Goal: Task Accomplishment & Management: Use online tool/utility

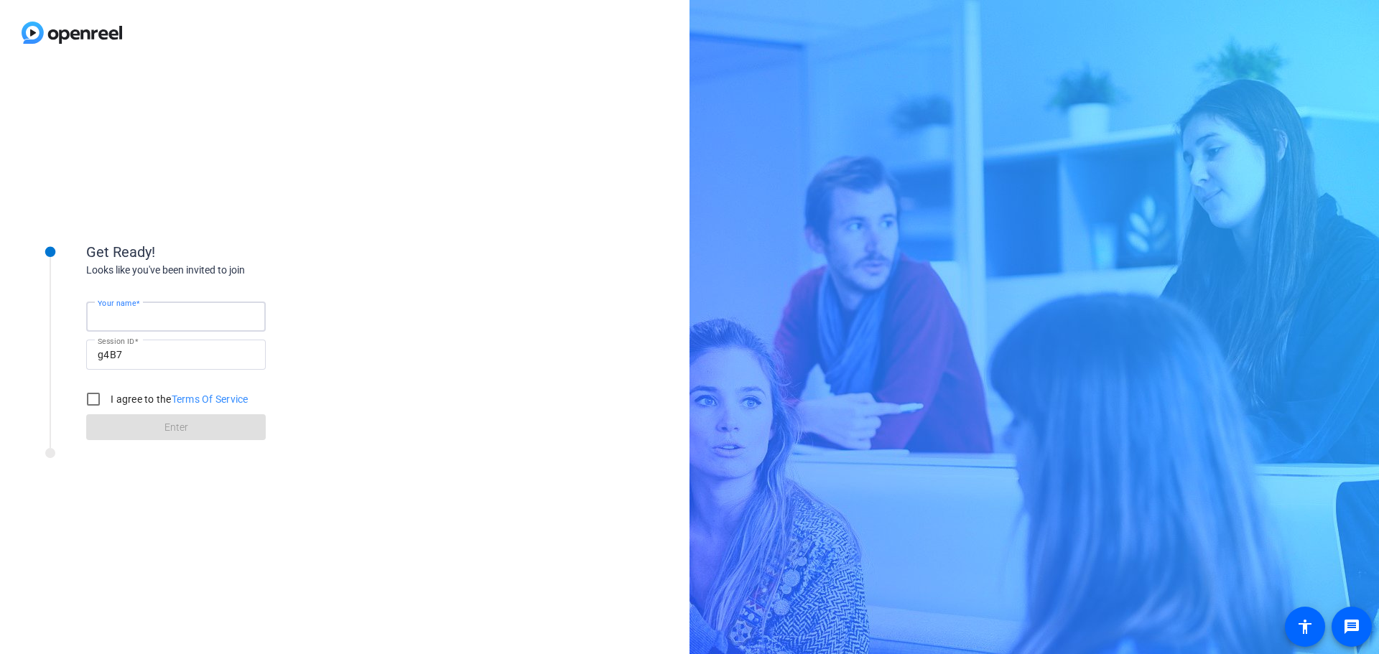
click at [188, 314] on input "Your name" at bounding box center [176, 316] width 157 height 17
type input "[PERSON_NAME]"
click at [93, 398] on input "I agree to the Terms Of Service" at bounding box center [93, 399] width 29 height 29
checkbox input "true"
click at [187, 435] on span at bounding box center [176, 427] width 180 height 34
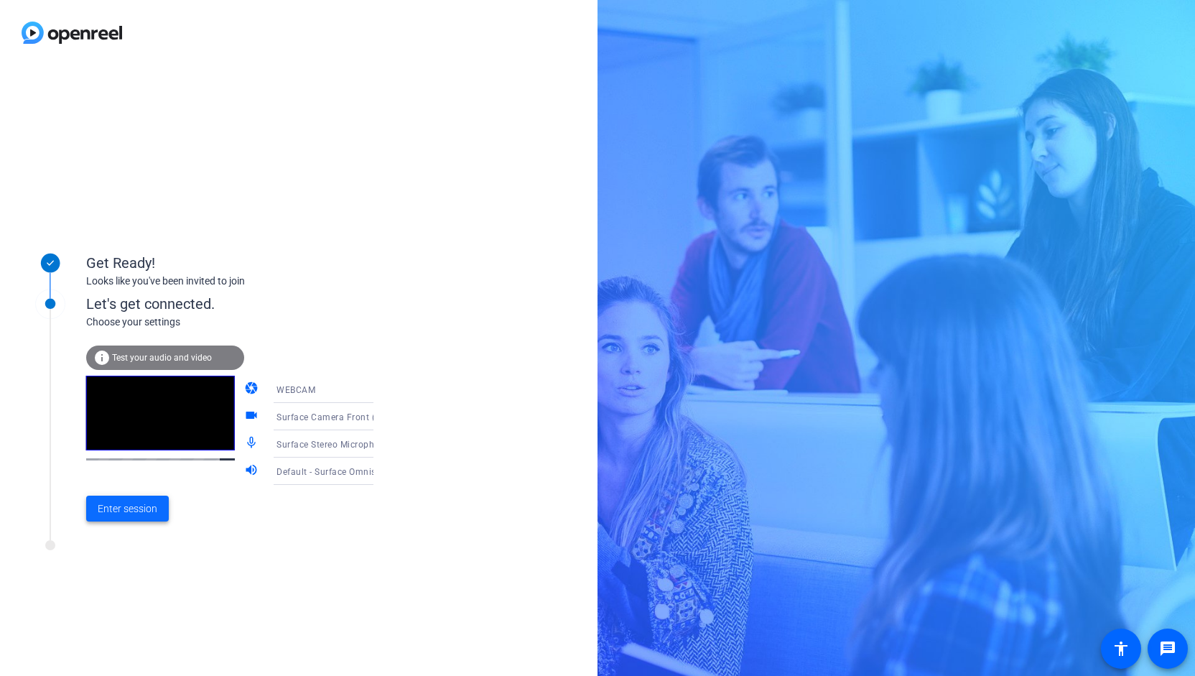
click at [137, 514] on span "Enter session" at bounding box center [128, 508] width 60 height 15
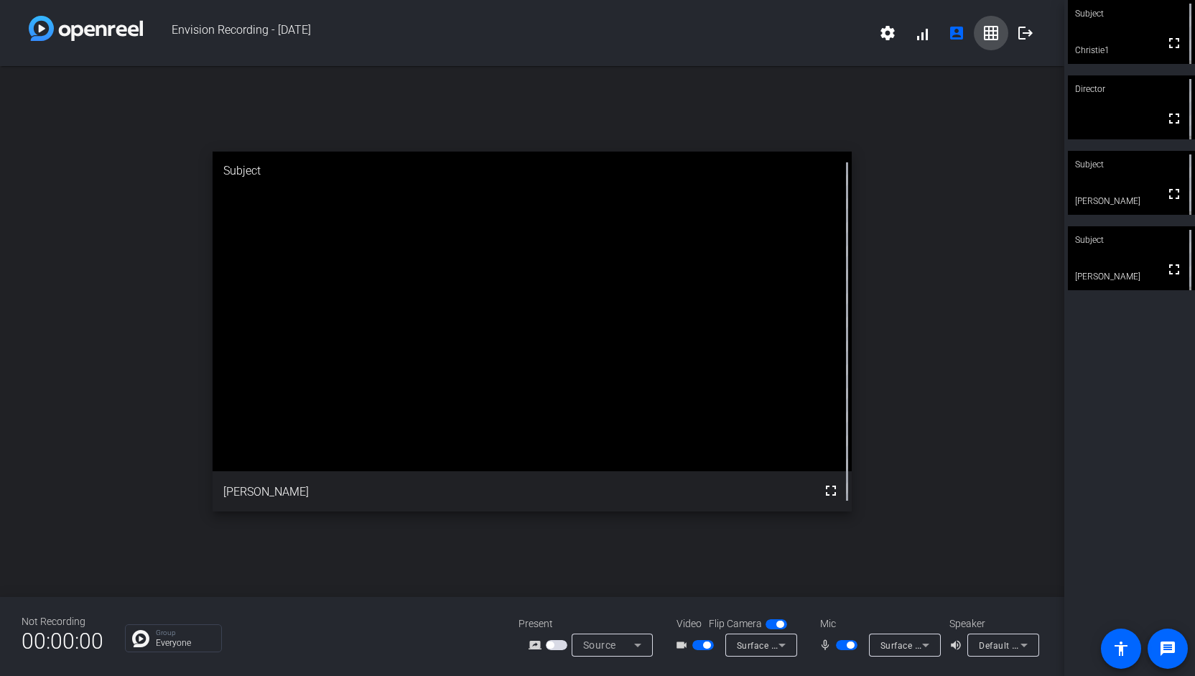
click at [995, 37] on mat-icon "grid_on" at bounding box center [991, 32] width 17 height 17
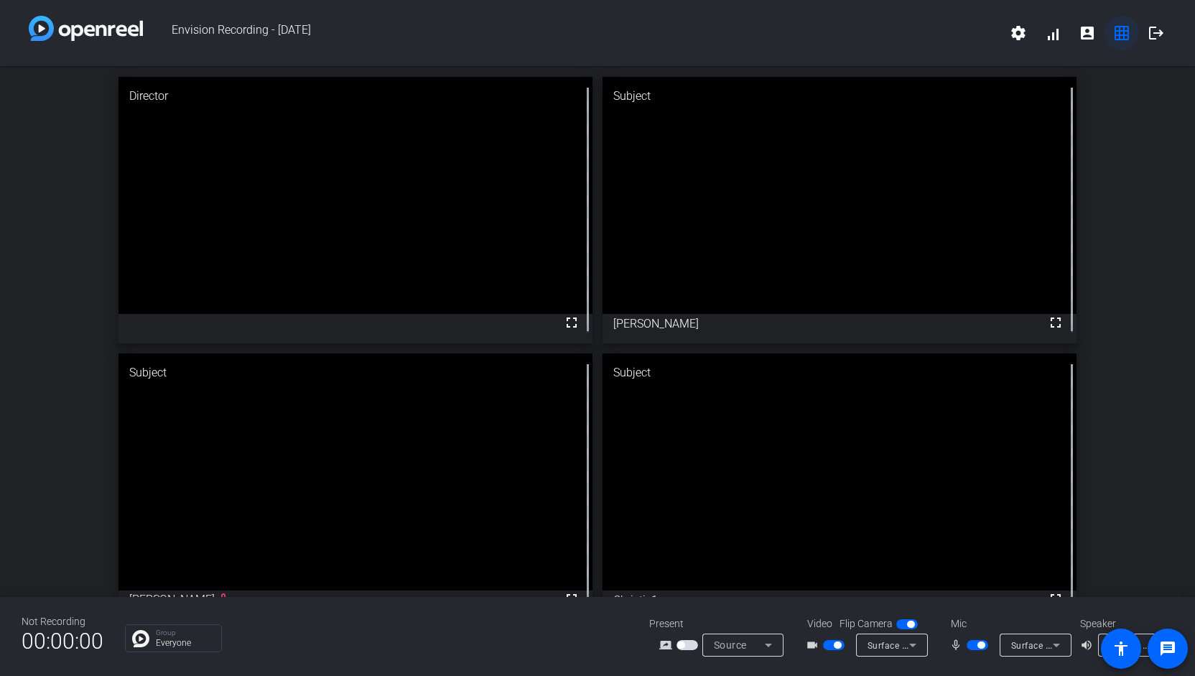
click at [1126, 33] on mat-icon "grid_on" at bounding box center [1122, 32] width 17 height 17
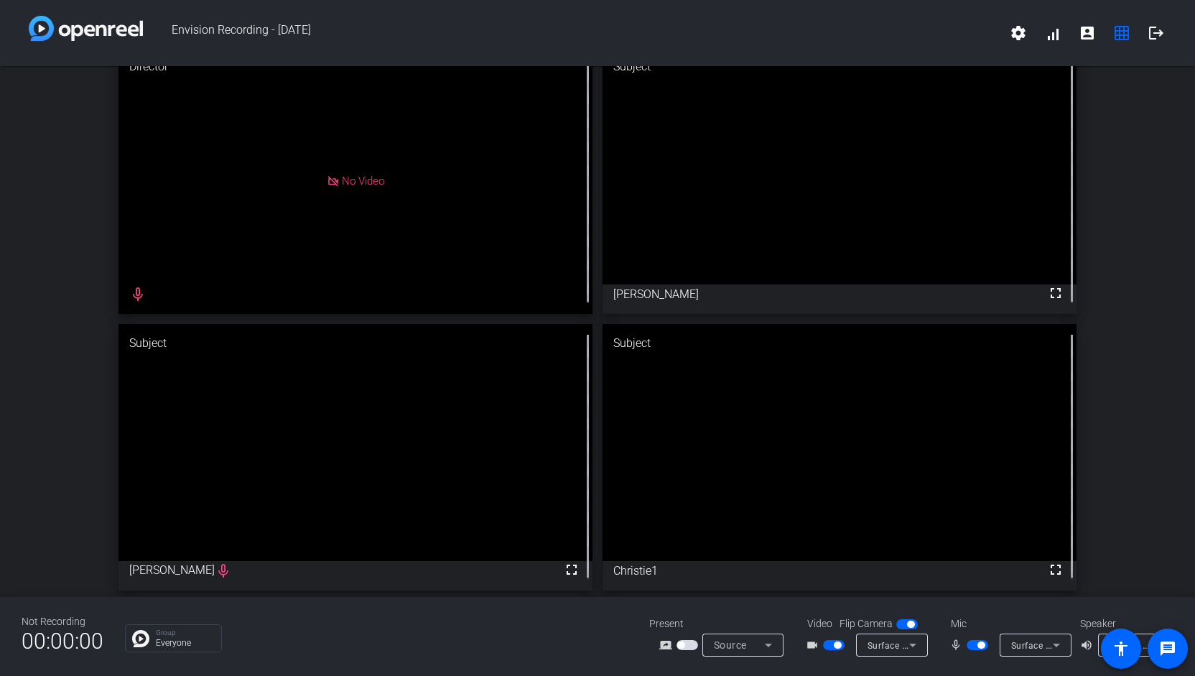
click at [1112, 340] on div "Director No Video mic_none Subject fullscreen [PERSON_NAME] Subject fullscreen …" at bounding box center [597, 319] width 1195 height 565
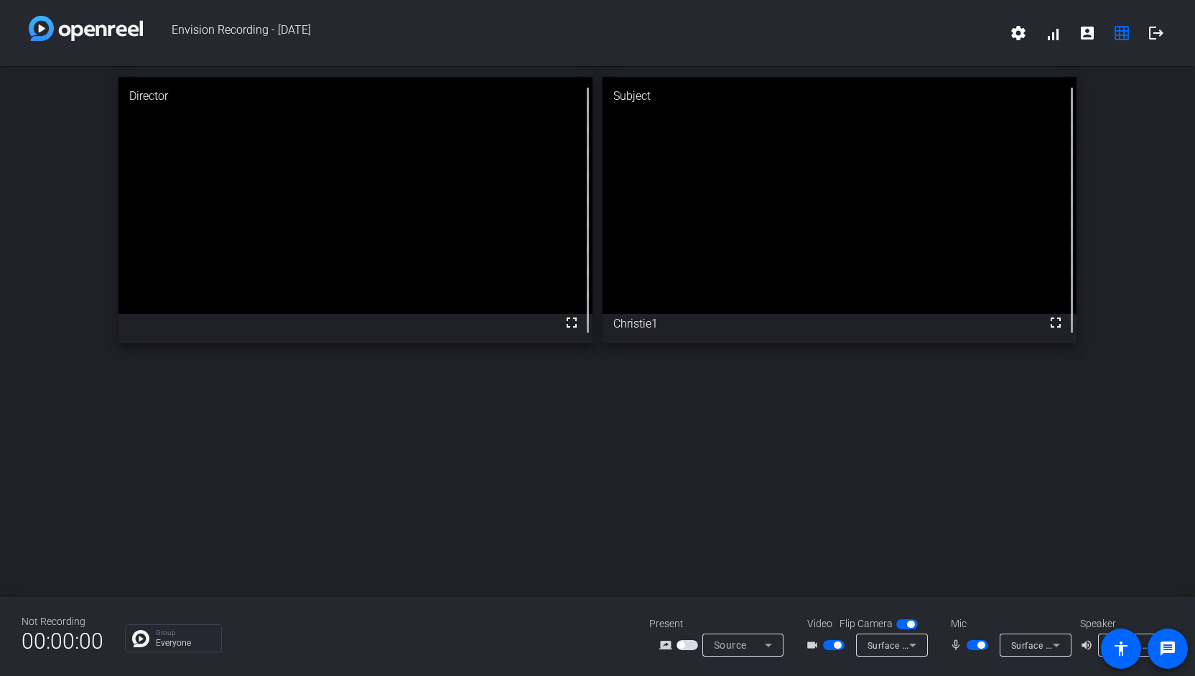
scroll to position [0, 0]
click at [911, 630] on mat-slide-toggle at bounding box center [909, 623] width 24 height 15
click at [912, 624] on span "button" at bounding box center [910, 624] width 7 height 7
click at [912, 624] on span "button" at bounding box center [908, 624] width 22 height 10
click at [912, 624] on span "button" at bounding box center [910, 624] width 7 height 7
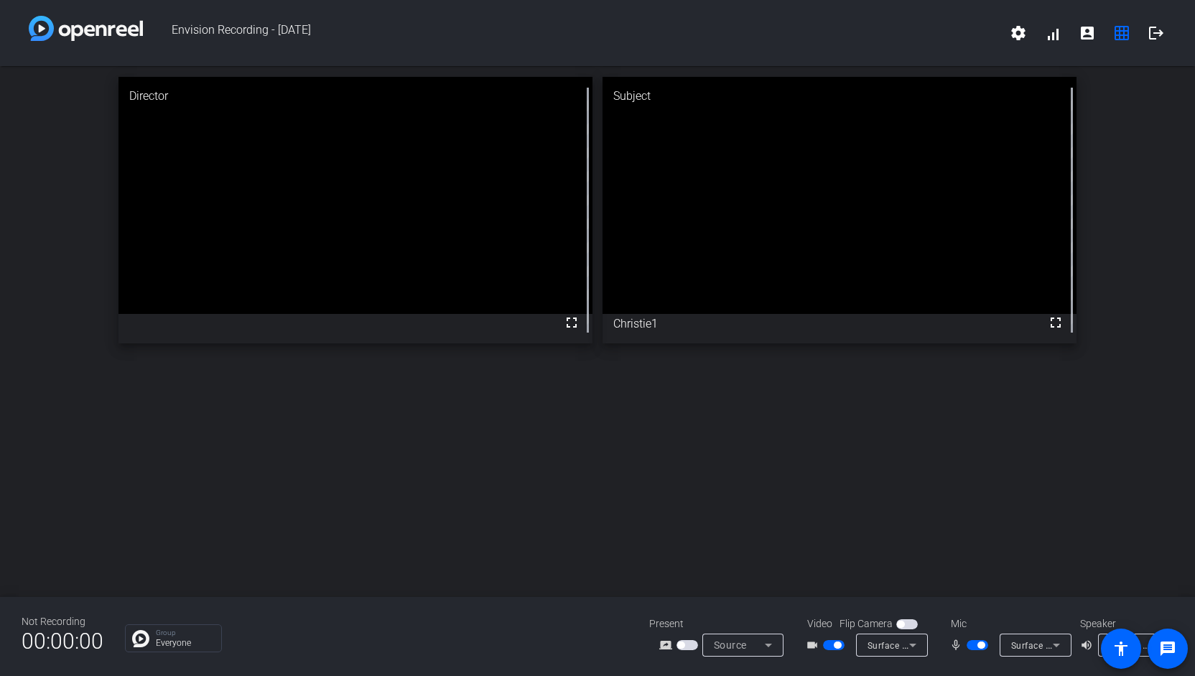
click at [912, 624] on span "button" at bounding box center [908, 624] width 22 height 10
click at [912, 624] on span "button" at bounding box center [910, 624] width 7 height 7
click at [912, 624] on span "button" at bounding box center [908, 624] width 22 height 10
click at [912, 624] on span "button" at bounding box center [910, 624] width 7 height 7
click at [912, 624] on span "button" at bounding box center [908, 624] width 22 height 10
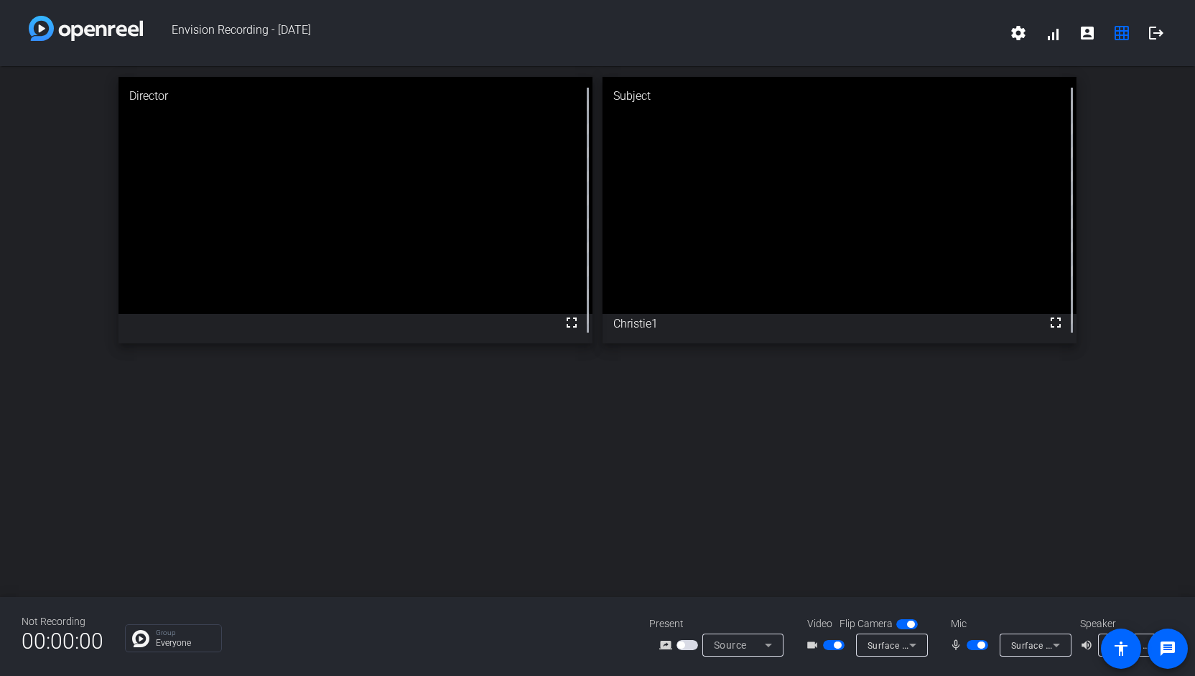
click at [912, 624] on span "button" at bounding box center [910, 624] width 7 height 7
click at [912, 624] on span "button" at bounding box center [908, 624] width 22 height 10
click at [776, 649] on icon at bounding box center [768, 645] width 17 height 17
click at [774, 649] on div at bounding box center [597, 338] width 1195 height 676
click at [774, 649] on icon at bounding box center [768, 645] width 17 height 17
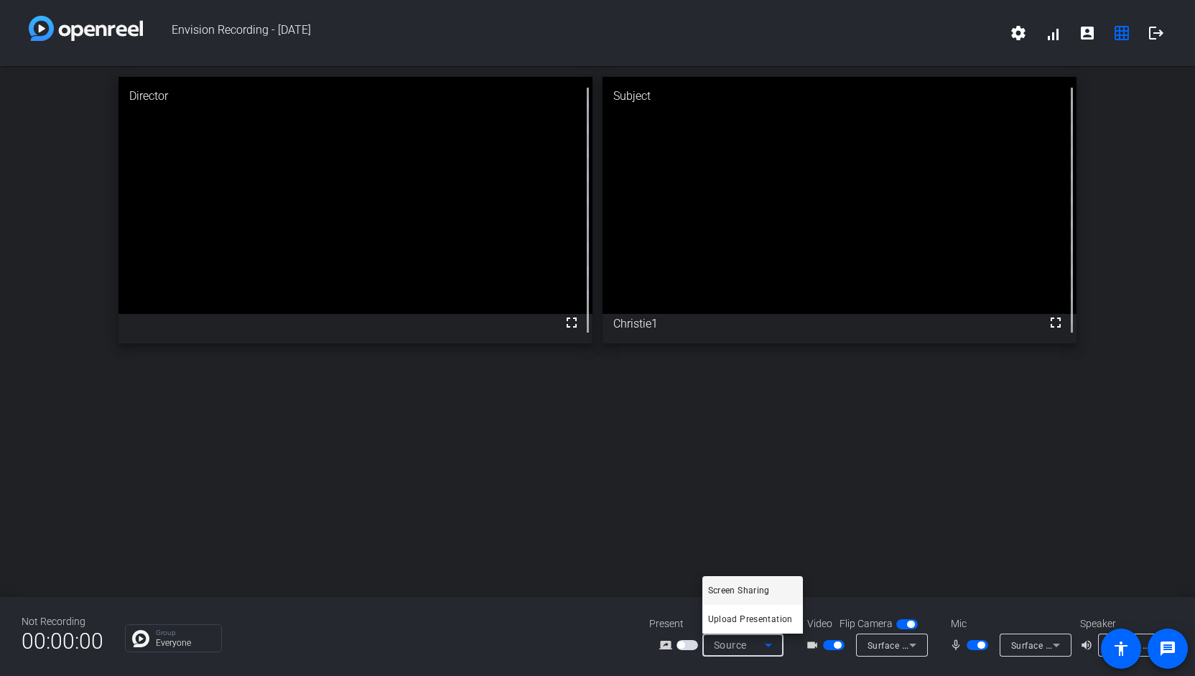
click at [774, 649] on div at bounding box center [597, 338] width 1195 height 676
click at [774, 649] on icon at bounding box center [768, 645] width 17 height 17
click at [886, 558] on div at bounding box center [597, 338] width 1195 height 676
click at [909, 644] on icon at bounding box center [912, 646] width 7 height 4
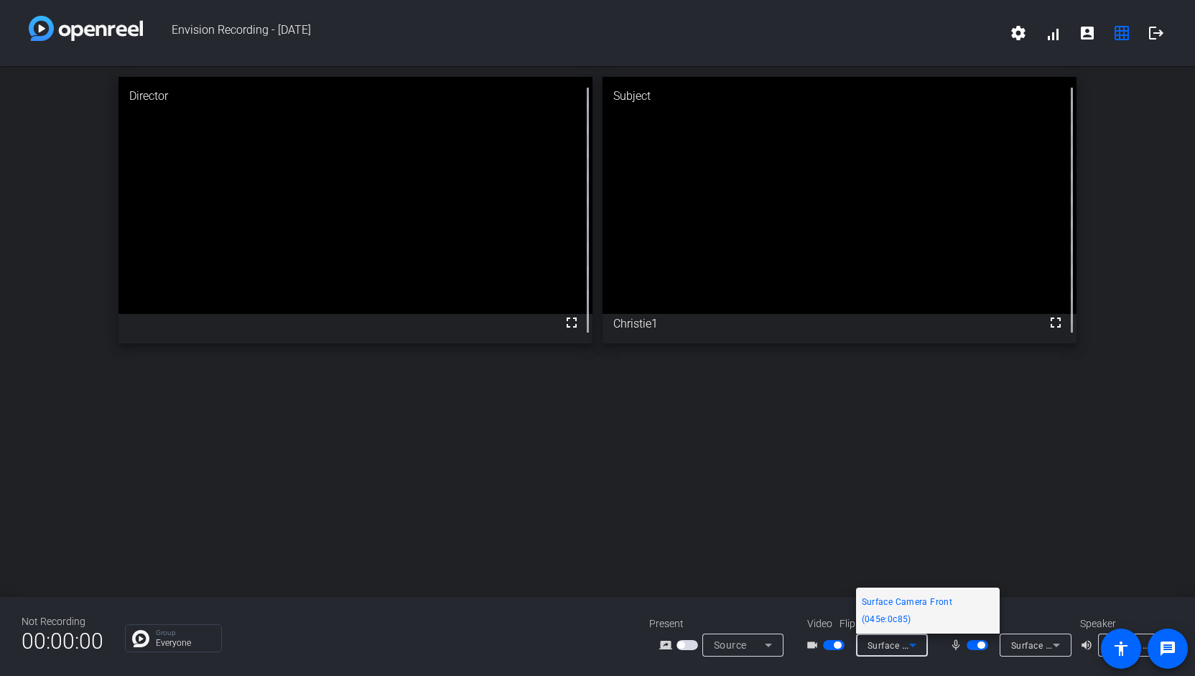
click at [915, 645] on div at bounding box center [597, 338] width 1195 height 676
click at [1054, 649] on icon at bounding box center [1056, 645] width 17 height 17
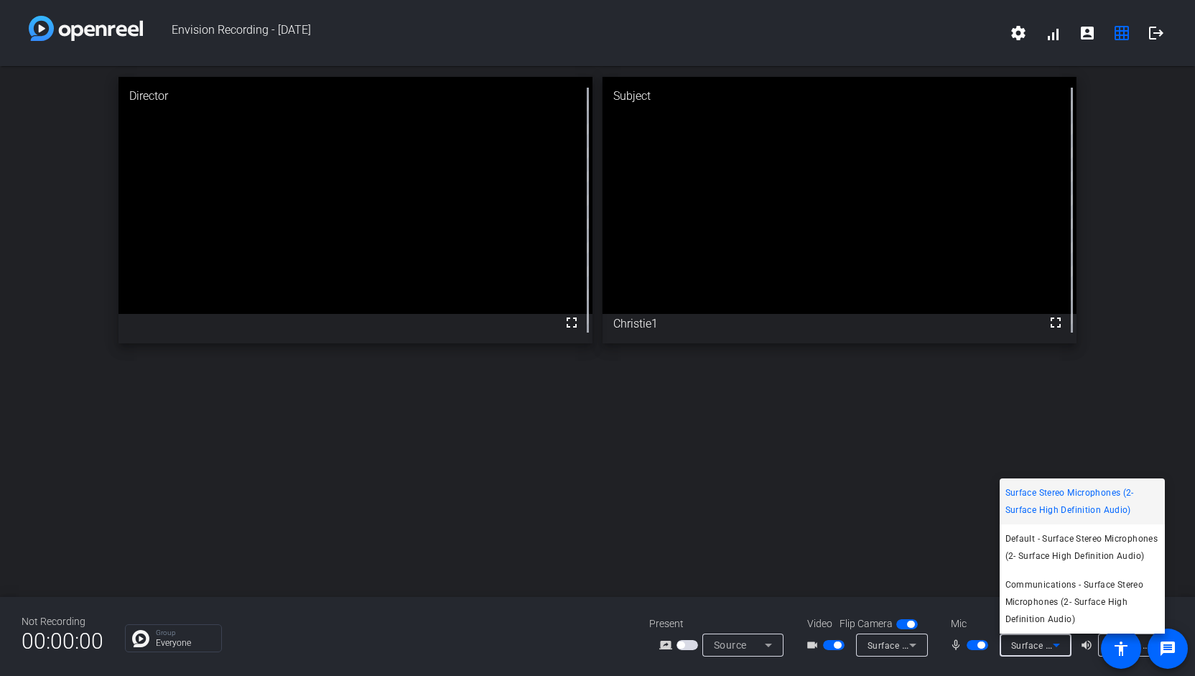
click at [1054, 649] on div at bounding box center [597, 338] width 1195 height 676
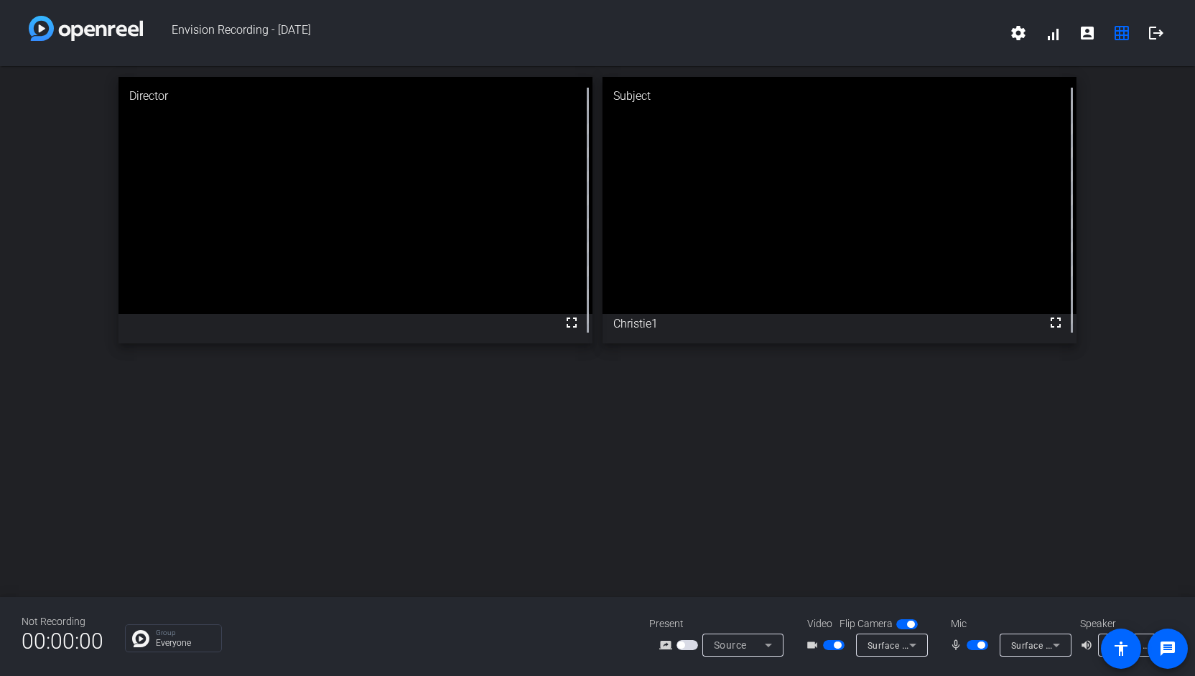
click at [1107, 555] on div "Director fullscreen Subject fullscreen Christie1" at bounding box center [597, 331] width 1195 height 531
click at [1162, 650] on mat-icon "message" at bounding box center [1167, 648] width 17 height 17
click at [1128, 652] on mat-icon "accessibility" at bounding box center [1121, 648] width 17 height 17
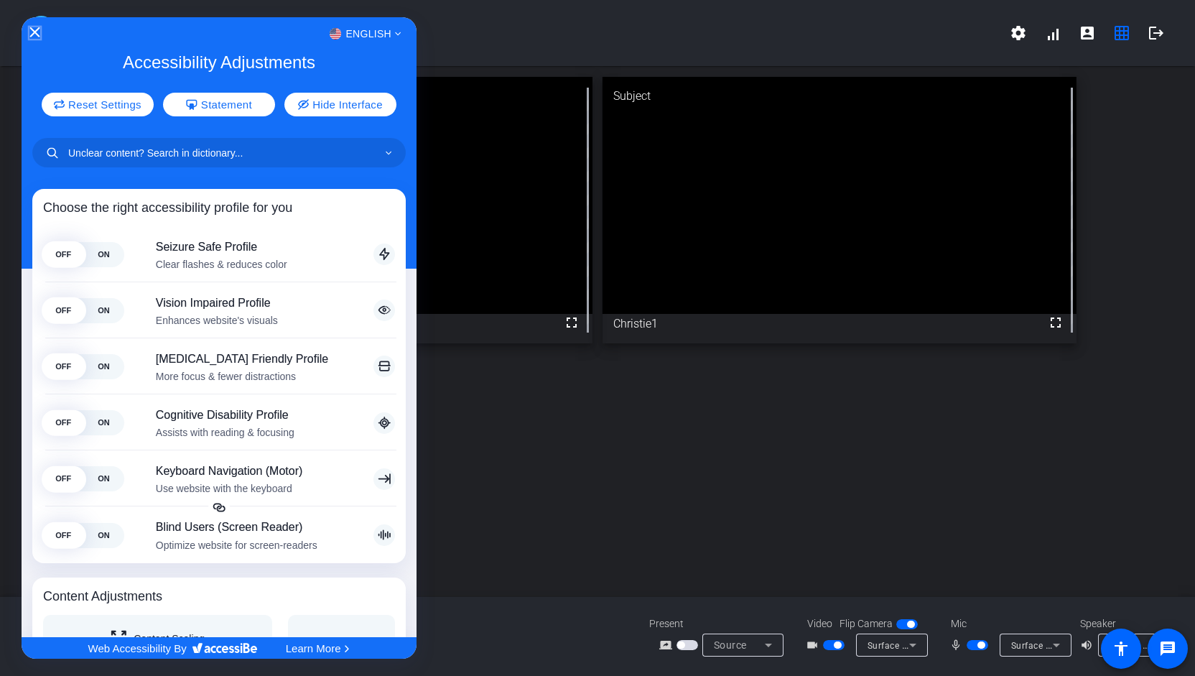
click at [34, 35] on icon "Close Accessibility Interface" at bounding box center [34, 32] width 10 height 10
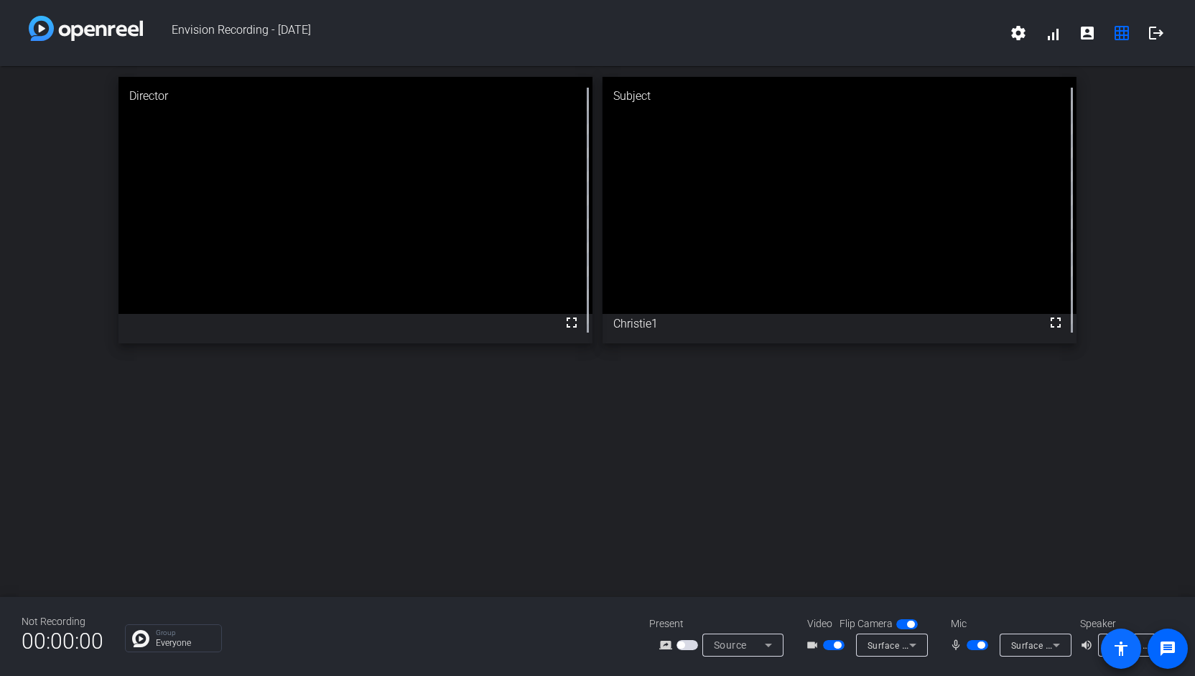
click at [1121, 644] on mat-icon "accessibility" at bounding box center [1121, 648] width 17 height 17
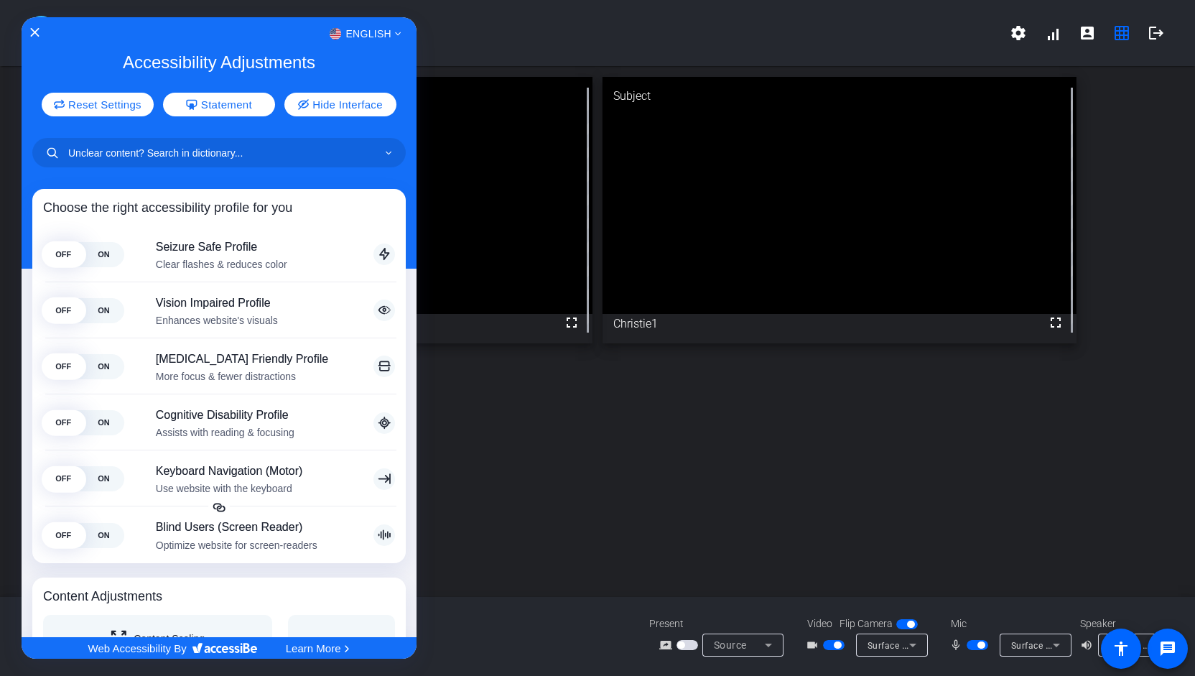
click at [24, 30] on div "English" at bounding box center [219, 33] width 395 height 19
click at [30, 31] on icon "Close Accessibility Interface" at bounding box center [34, 32] width 10 height 10
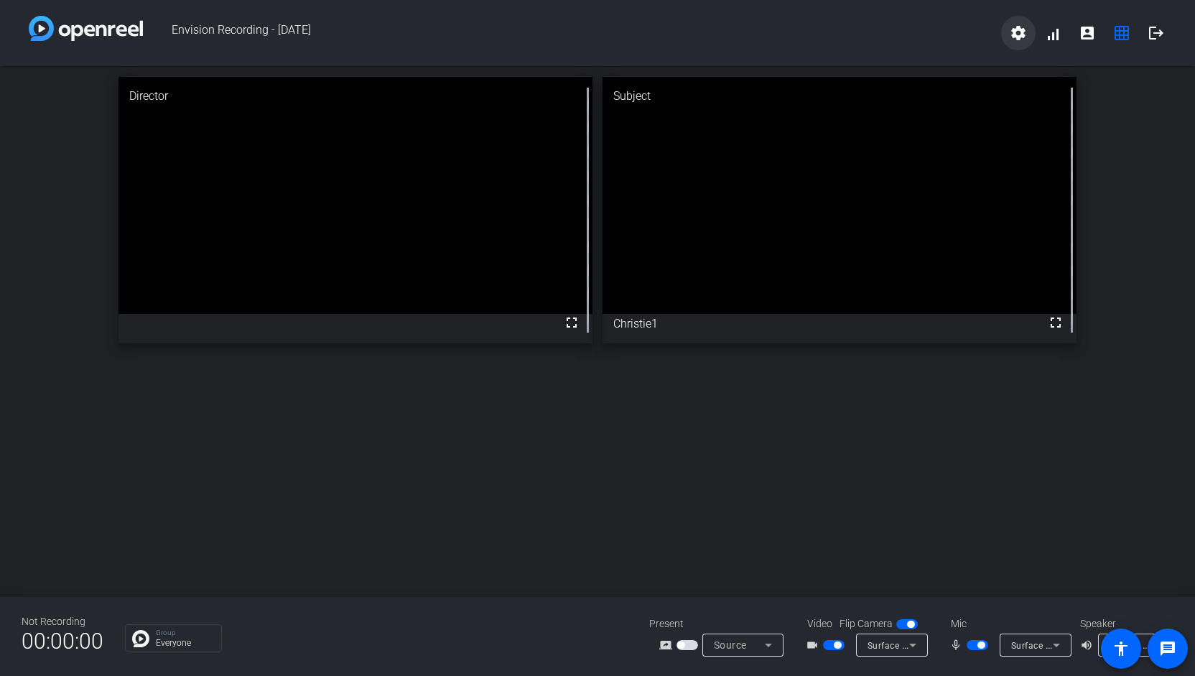
click at [1019, 40] on mat-icon "settings" at bounding box center [1018, 32] width 17 height 17
click at [1060, 79] on span "Download all data" at bounding box center [1050, 81] width 75 height 17
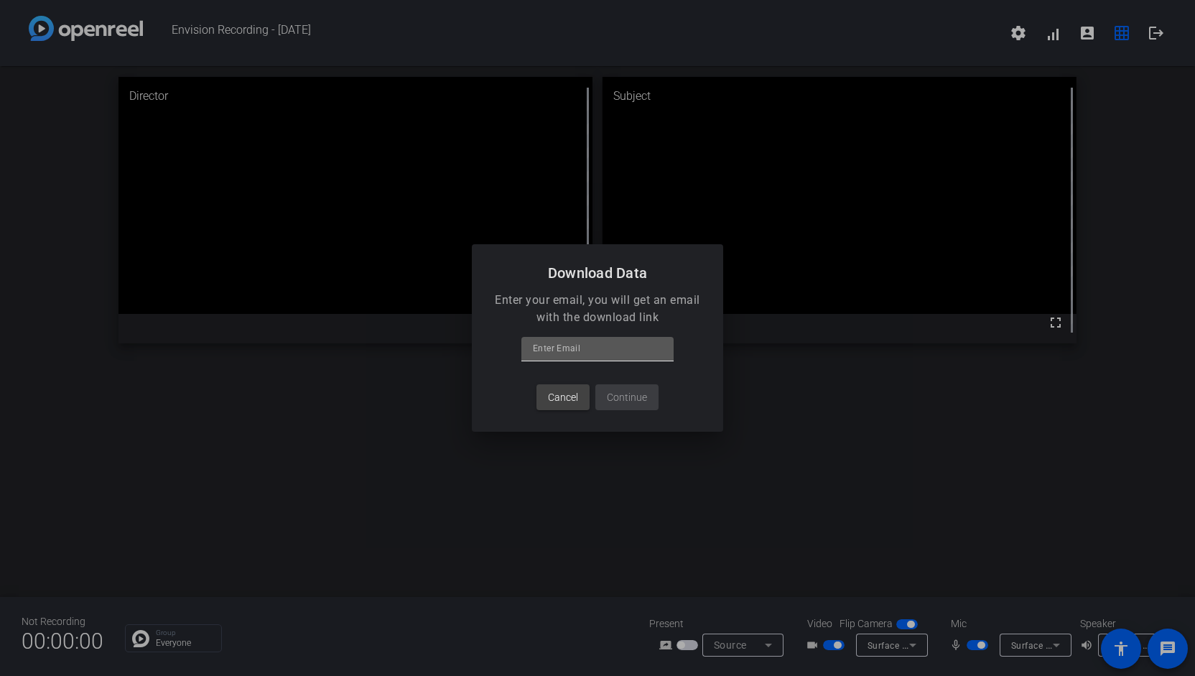
click at [553, 341] on input at bounding box center [597, 348] width 129 height 17
click at [560, 351] on input at bounding box center [597, 348] width 129 height 17
type input "[EMAIL_ADDRESS][PERSON_NAME][DOMAIN_NAME]"
click at [639, 400] on span "Continue" at bounding box center [627, 397] width 40 height 15
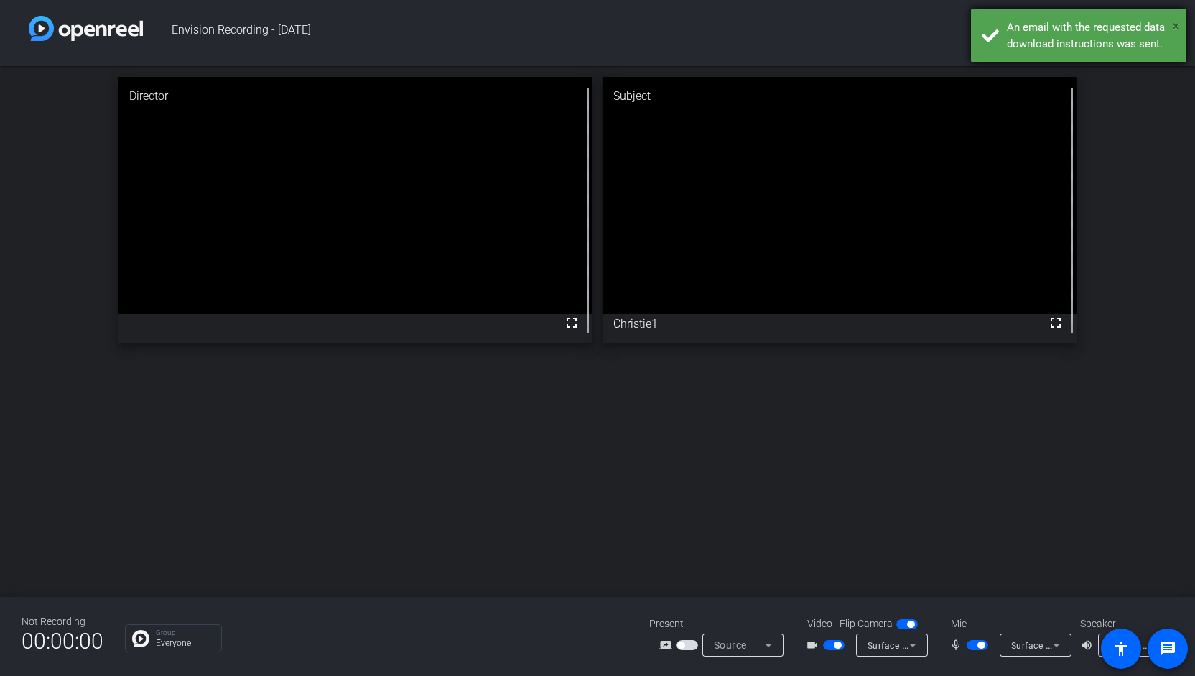
click at [1178, 28] on span "×" at bounding box center [1176, 25] width 8 height 17
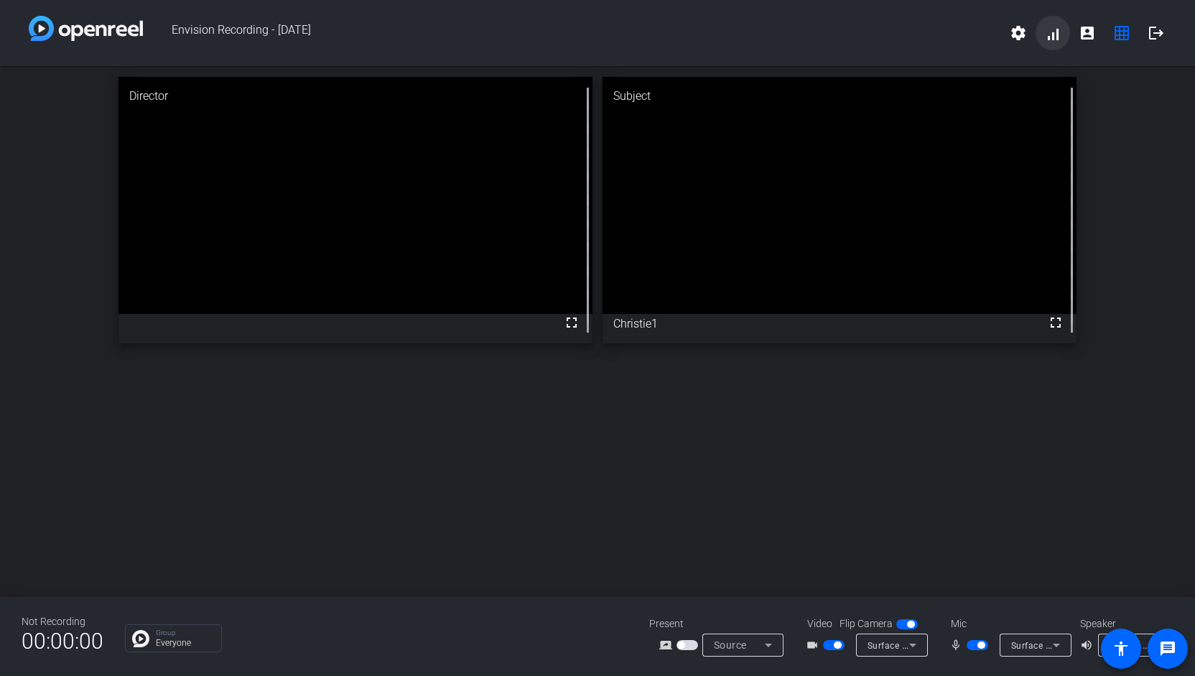
click at [1048, 34] on span at bounding box center [1053, 33] width 34 height 34
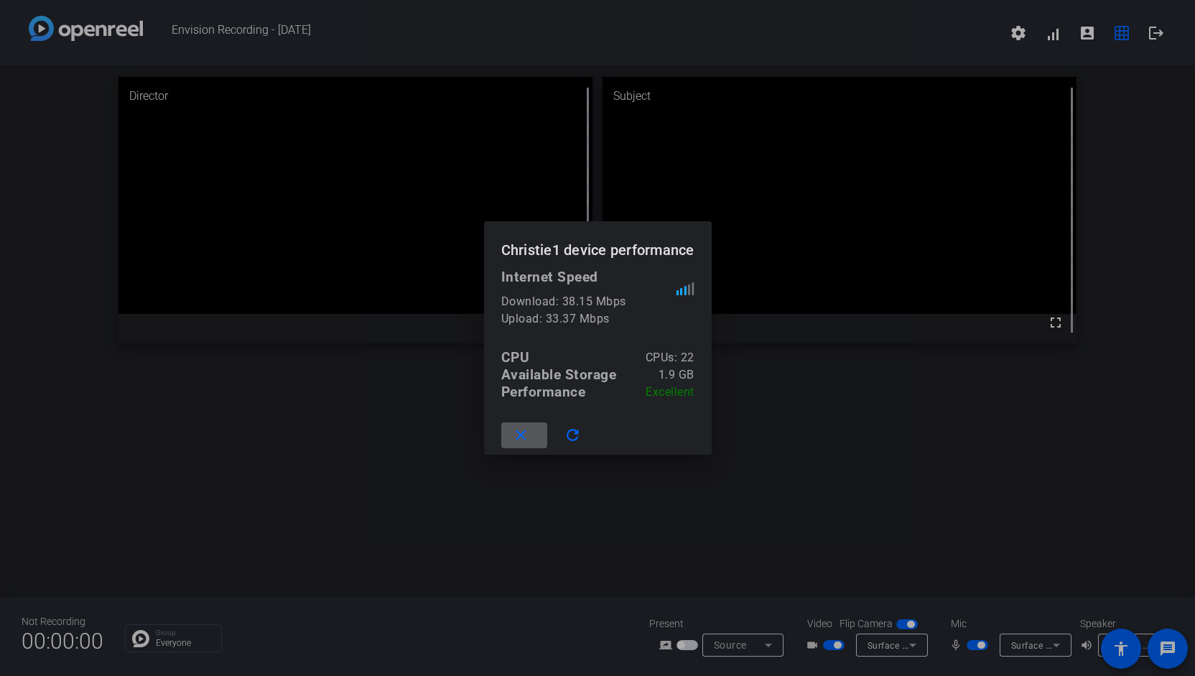
click at [529, 438] on mat-icon "close" at bounding box center [521, 436] width 18 height 18
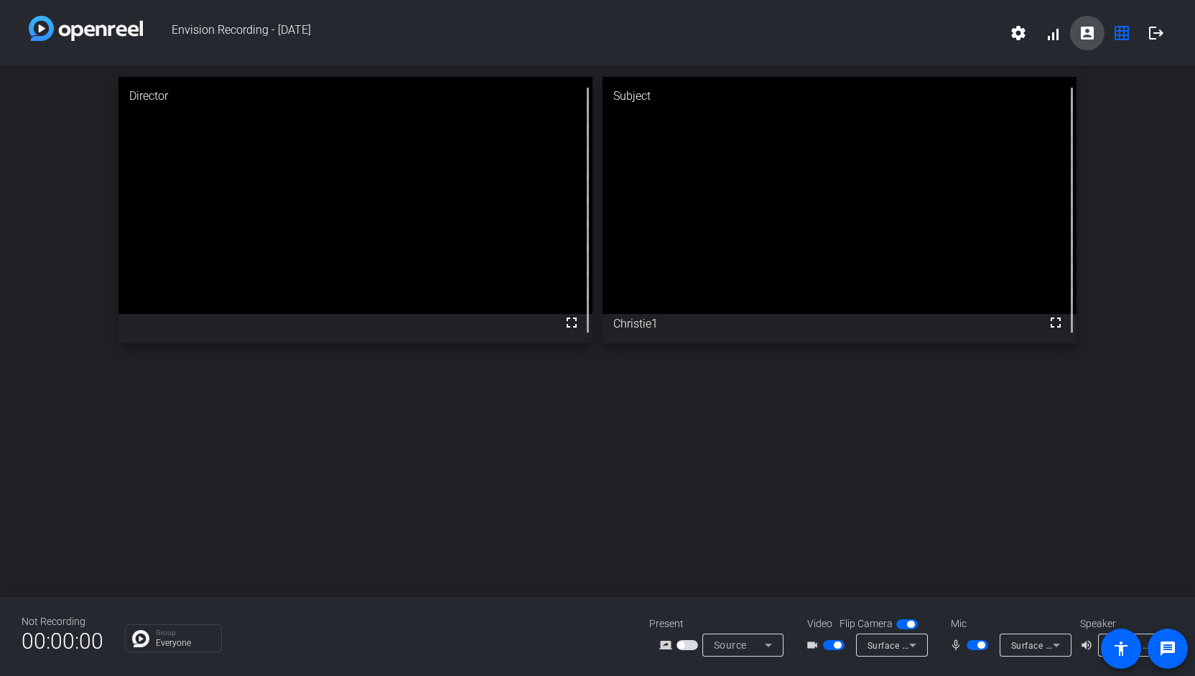
click at [1099, 35] on span at bounding box center [1087, 33] width 34 height 34
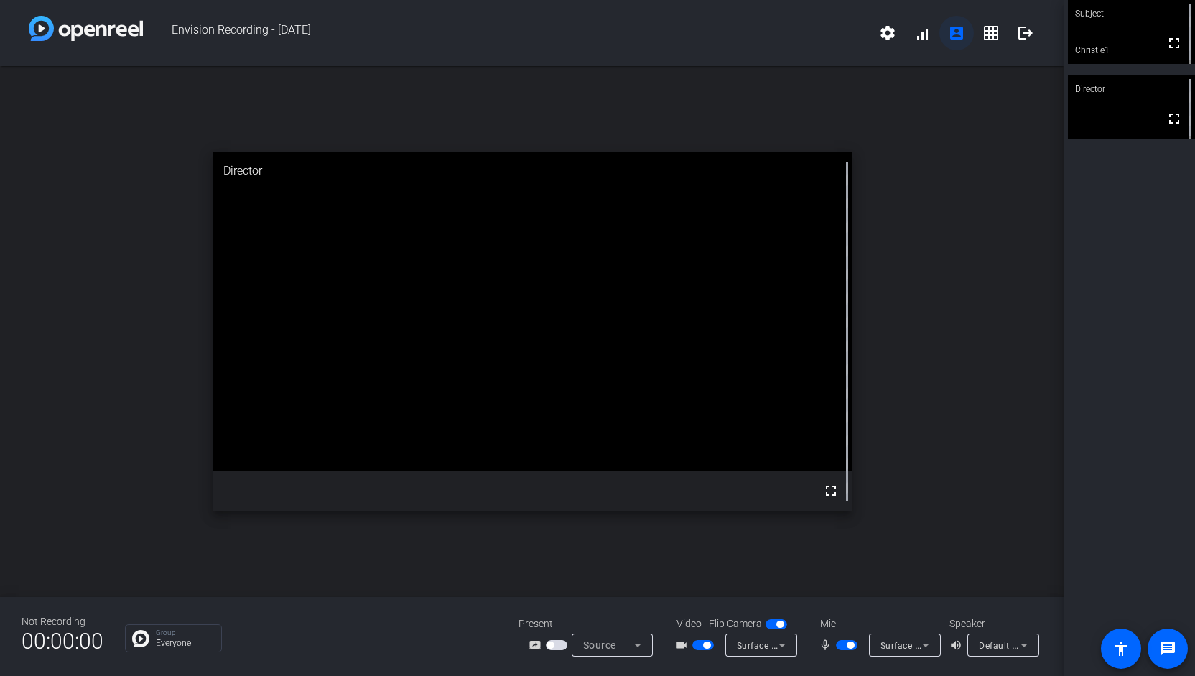
click at [950, 32] on mat-icon "account_box" at bounding box center [956, 32] width 17 height 17
click at [958, 40] on mat-icon "account_box" at bounding box center [956, 32] width 17 height 17
click at [991, 35] on mat-icon "grid_on" at bounding box center [991, 32] width 17 height 17
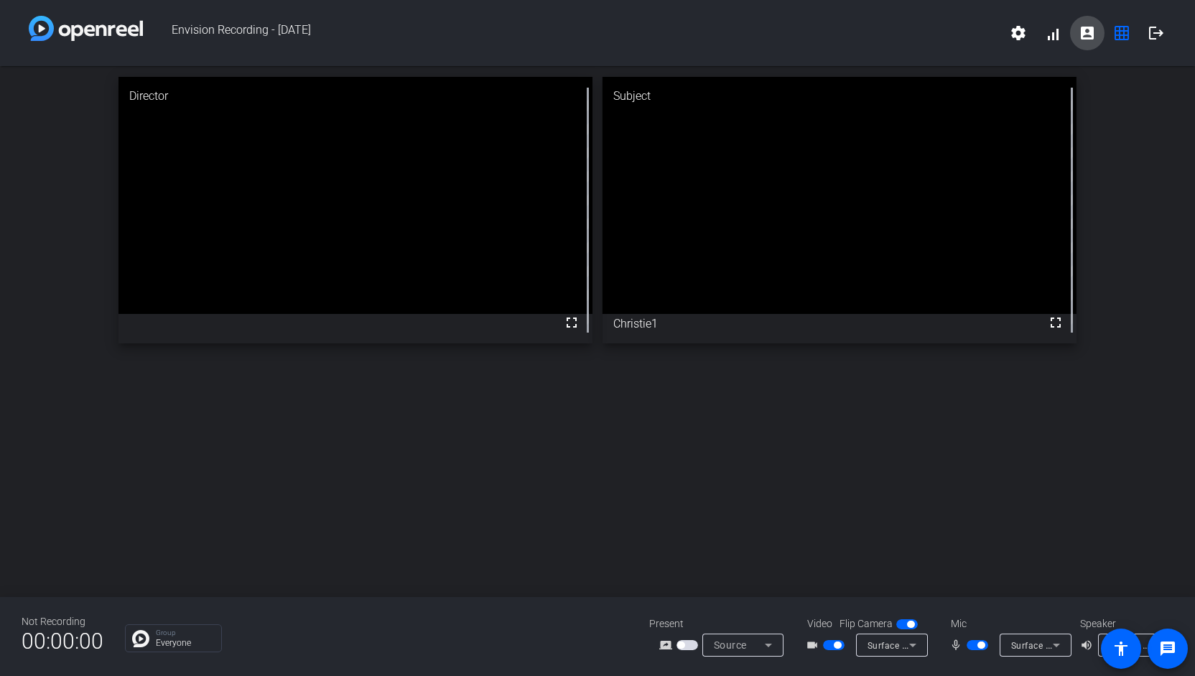
click at [1083, 37] on mat-icon "account_box" at bounding box center [1087, 32] width 17 height 17
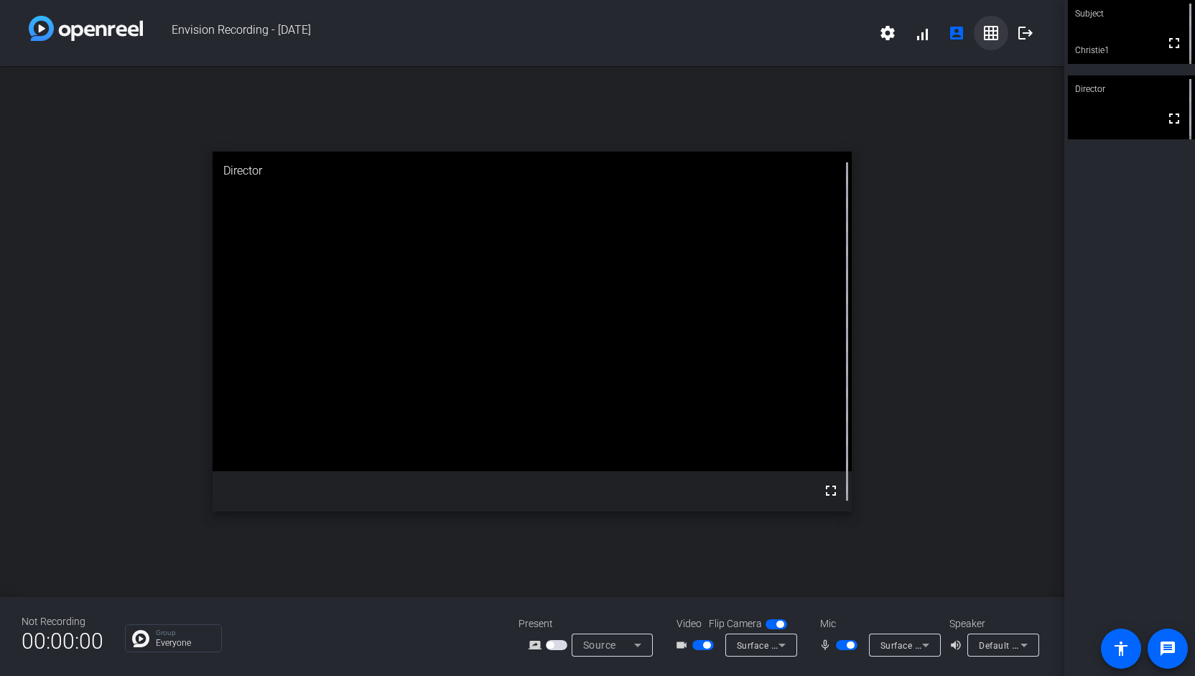
click at [996, 34] on mat-icon "grid_on" at bounding box center [991, 32] width 17 height 17
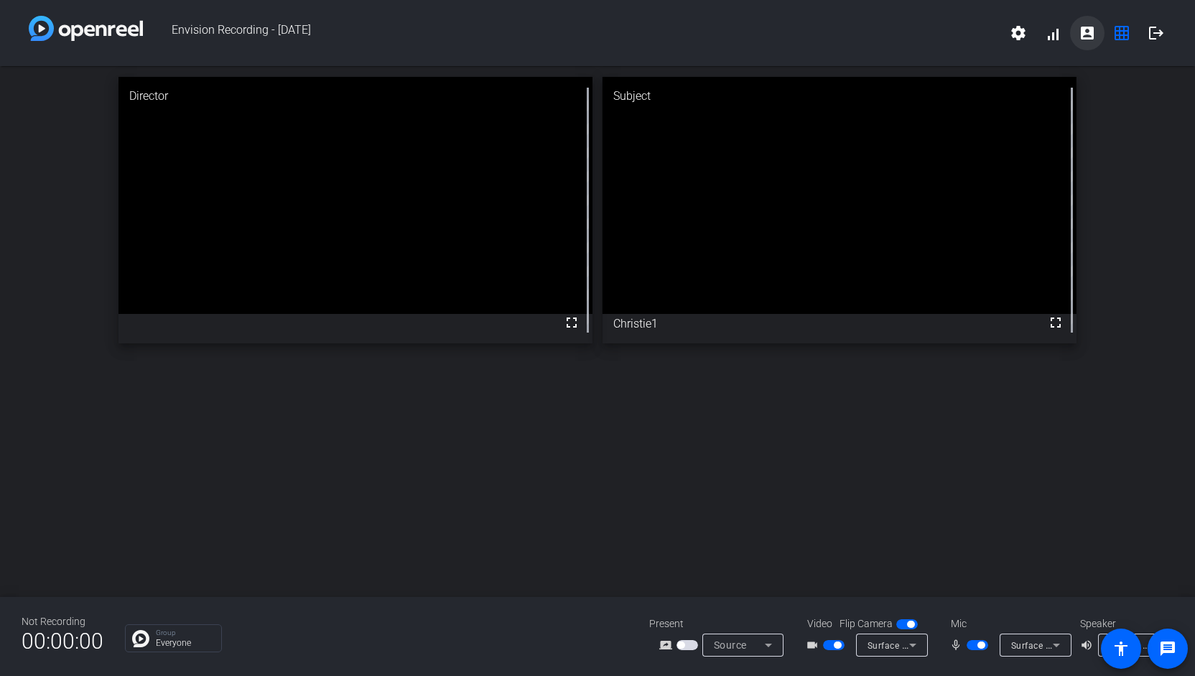
click at [1083, 36] on mat-icon "account_box" at bounding box center [1087, 32] width 17 height 17
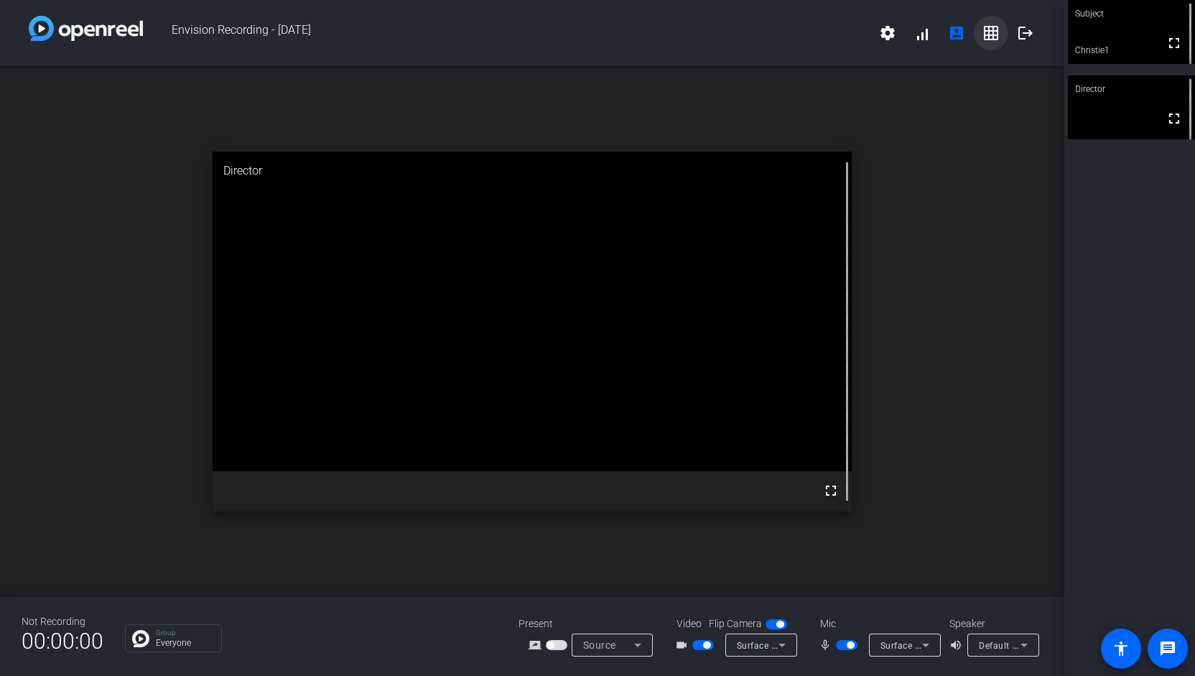
click at [997, 37] on mat-icon "grid_on" at bounding box center [991, 32] width 17 height 17
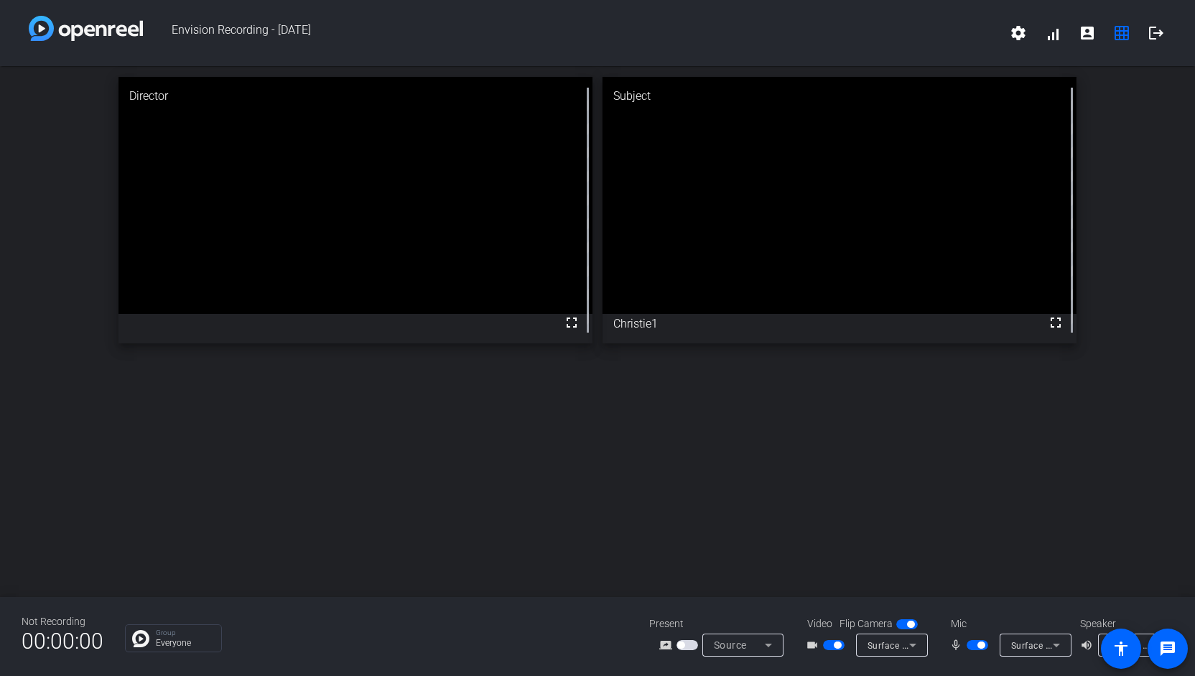
click at [767, 634] on div "Source" at bounding box center [743, 645] width 58 height 23
click at [750, 597] on span "Screen Sharing" at bounding box center [740, 590] width 65 height 17
